Goal: Book appointment/travel/reservation

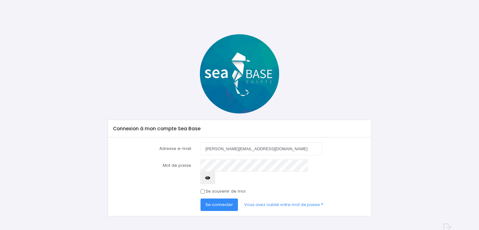
click at [215, 202] on span "Se connecter" at bounding box center [219, 205] width 27 height 6
click at [220, 202] on span "Se connecter" at bounding box center [219, 205] width 27 height 6
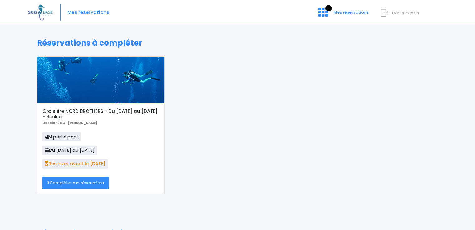
click at [92, 185] on link "Compléter ma réservation" at bounding box center [75, 183] width 66 height 12
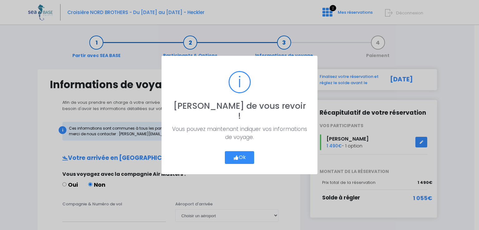
click at [239, 154] on button "Ok" at bounding box center [239, 157] width 29 height 13
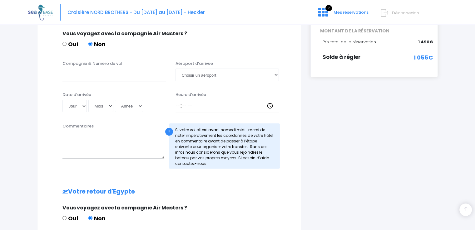
scroll to position [140, 0]
click at [76, 106] on select "Jour 01 02 03 04 05 06 07 08 09 10 11 12 13 14 15 16 17 18 19 20 21 22 23 24 25…" at bounding box center [74, 106] width 24 height 12
select select "25"
click at [62, 100] on select "Jour 01 02 03 04 05 06 07 08 09 10 11 12 13 14 15 16 17 18 19 20 21 22 23 24 25…" at bounding box center [74, 106] width 24 height 12
click at [103, 103] on select "Mois 01 02 03 04 05 06 07 08 09 10 11 12" at bounding box center [100, 106] width 25 height 12
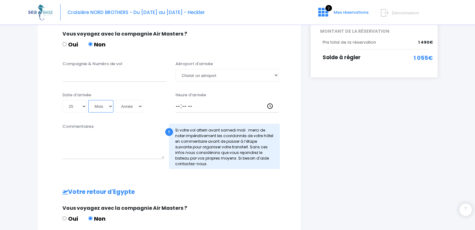
select select "10"
click at [88, 100] on select "Mois 01 02 03 04 05 06 07 08 09 10 11 12" at bounding box center [100, 106] width 25 height 12
click at [127, 110] on select "Année 2045 2044 2043 2042 2041 2040 2039 2038 2037 2036 2035 2034 2033 2032 203…" at bounding box center [129, 106] width 28 height 12
select select "2025"
click at [115, 100] on select "Année 2045 2044 2043 2042 2041 2040 2039 2038 2037 2036 2035 2034 2033 2032 203…" at bounding box center [129, 106] width 28 height 12
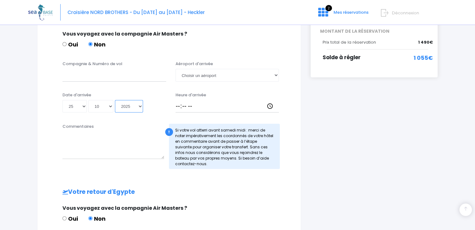
type input "2025-10-25"
click at [85, 74] on input "Compagnie & Numéro de vol" at bounding box center [114, 75] width 104 height 12
type input "Corendon vol XR1067"
click at [214, 75] on select "Choisir un aéroport Hurghada Marsa Alam" at bounding box center [227, 75] width 104 height 12
select select "Hurghada"
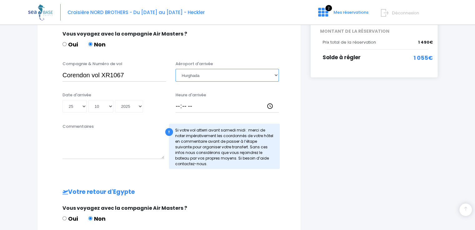
click at [175, 69] on select "Choisir un aéroport Hurghada Marsa Alam" at bounding box center [227, 75] width 104 height 12
click at [182, 104] on input "Heure d'arrivée" at bounding box center [227, 106] width 104 height 12
click at [174, 106] on div "Heure d'arrivée" at bounding box center [227, 102] width 113 height 21
drag, startPoint x: 197, startPoint y: 106, endPoint x: 178, endPoint y: 108, distance: 19.1
click at [178, 108] on input "Heure d'arrivée" at bounding box center [227, 106] width 104 height 12
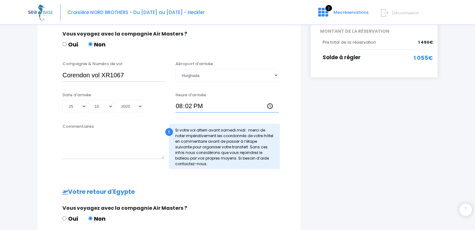
type input "20:25"
click at [91, 148] on textarea "Commentaires" at bounding box center [113, 145] width 102 height 27
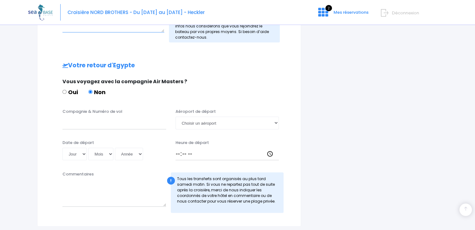
scroll to position [268, 0]
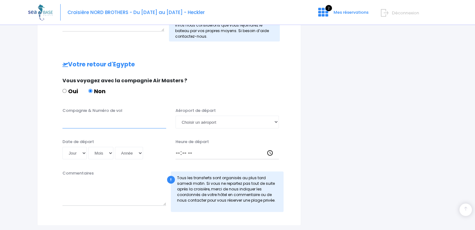
click at [87, 126] on input "Compagnie & Numéro de vol" at bounding box center [114, 122] width 104 height 12
click at [209, 124] on select "Choisir un aéroport Hurghada Marsa Alam" at bounding box center [227, 122] width 104 height 12
select select "Hurghada"
click at [175, 116] on select "Choisir un aéroport Hurghada Marsa Alam" at bounding box center [227, 122] width 104 height 12
click at [88, 120] on input "Compagnie & Numéro de vol" at bounding box center [114, 122] width 104 height 12
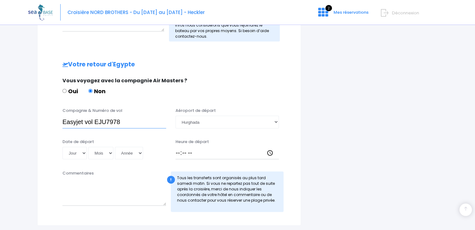
type input "Easyjet vol EJU7978"
click at [183, 148] on input "Heure de départ" at bounding box center [227, 153] width 104 height 12
type input "15:00"
click at [75, 156] on select "Jour 01 02 03 04 05 06 07 08 09 10 11 12 13 14 15 16 17 18 19 20 21 22 23 24 25…" at bounding box center [74, 153] width 24 height 12
select select "01"
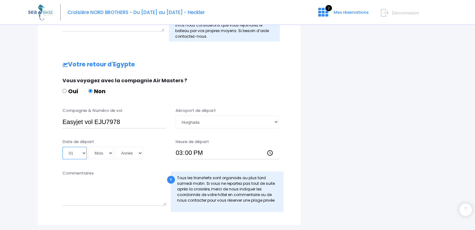
click at [62, 147] on select "Jour 01 02 03 04 05 06 07 08 09 10 11 12 13 14 15 16 17 18 19 20 21 22 23 24 25…" at bounding box center [74, 153] width 24 height 12
click at [100, 150] on select "Mois 01 02 03 04 05 06 07 08 09 10 11 12" at bounding box center [100, 153] width 25 height 12
select select "11"
click at [88, 147] on select "Mois 01 02 03 04 05 06 07 08 09 10 11 12" at bounding box center [100, 153] width 25 height 12
click at [127, 159] on select "Année 2045 2044 2043 2042 2041 2040 2039 2038 2037 2036 2035 2034 2033 2032 203…" at bounding box center [129, 153] width 28 height 12
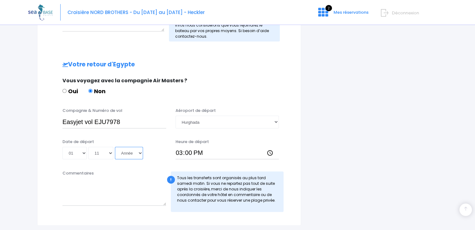
select select "2025"
click at [115, 147] on select "Année 2045 2044 2043 2042 2041 2040 2039 2038 2037 2036 2035 2034 2033 2032 203…" at bounding box center [129, 153] width 28 height 12
type input "2025-11-01"
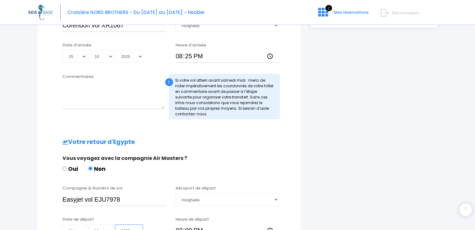
scroll to position [189, 0]
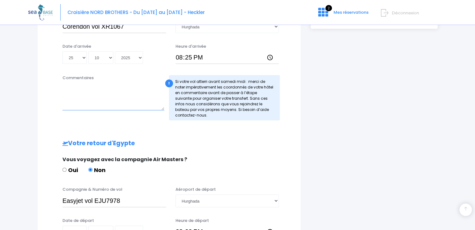
click at [73, 94] on textarea "Commentaires" at bounding box center [113, 96] width 102 height 27
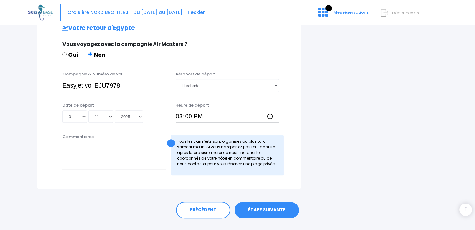
scroll to position [305, 0]
click at [275, 212] on link "ÉTAPE SUIVANTE" at bounding box center [266, 210] width 64 height 16
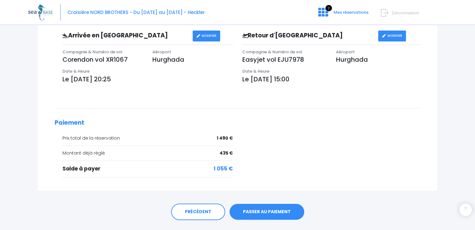
scroll to position [208, 0]
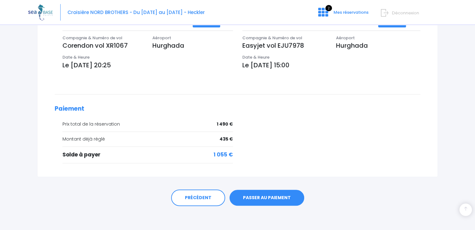
click at [255, 196] on link "PASSER AU PAIEMENT" at bounding box center [266, 198] width 75 height 16
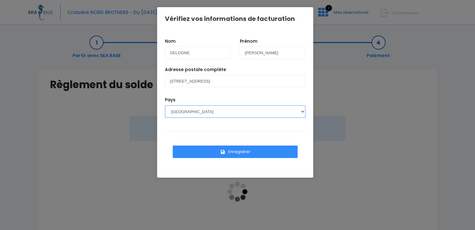
click at [205, 109] on select "AFGHANISTAN AFRIQUE DU SUD ÅLAND, ÎLES ALBANIE ALGÉRIE ALLEMAGNE ANDORRE ANGOLA…" at bounding box center [235, 111] width 140 height 12
drag, startPoint x: 207, startPoint y: 128, endPoint x: 203, endPoint y: 120, distance: 8.9
click at [203, 120] on div "Pays AFGHANISTAN AFRIQUE DU SUD ÅLAND, ÎLES ALBANIE ALGÉRIE ALLEMAGNE ANDORRE A…" at bounding box center [235, 112] width 150 height 31
click at [191, 112] on select "AFGHANISTAN AFRIQUE DU SUD ÅLAND, ÎLES ALBANIE ALGÉRIE ALLEMAGNE ANDORRE ANGOLA…" at bounding box center [235, 111] width 140 height 12
select select "BE"
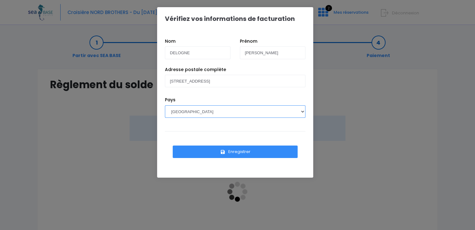
click at [165, 105] on select "AFGHANISTAN AFRIQUE DU SUD ÅLAND, ÎLES ALBANIE ALGÉRIE ALLEMAGNE ANDORRE ANGOLA…" at bounding box center [235, 111] width 140 height 12
click at [228, 149] on button "Enregistrer" at bounding box center [235, 152] width 125 height 12
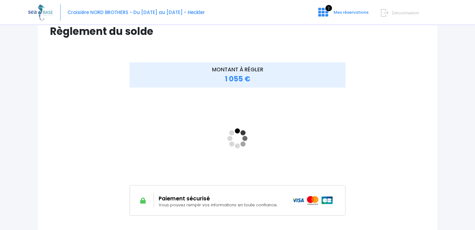
scroll to position [53, 0]
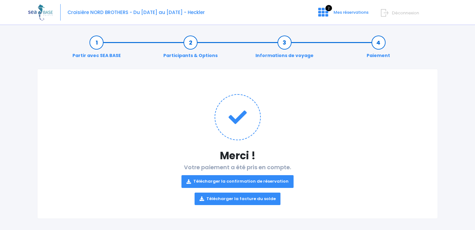
scroll to position [4, 0]
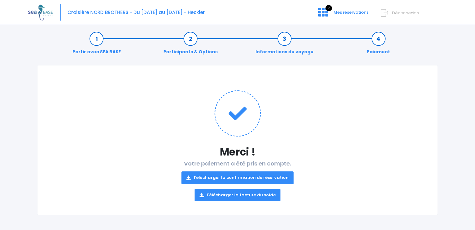
click at [241, 179] on link "Télécharger la confirmation de réservation" at bounding box center [237, 178] width 112 height 12
click at [238, 196] on link "Télécharger la facture du solde" at bounding box center [237, 195] width 86 height 12
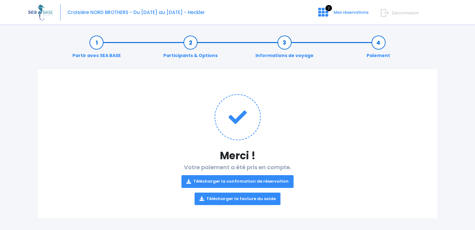
click at [406, 12] on span "Déconnexion" at bounding box center [405, 13] width 27 height 6
